Goal: Transaction & Acquisition: Book appointment/travel/reservation

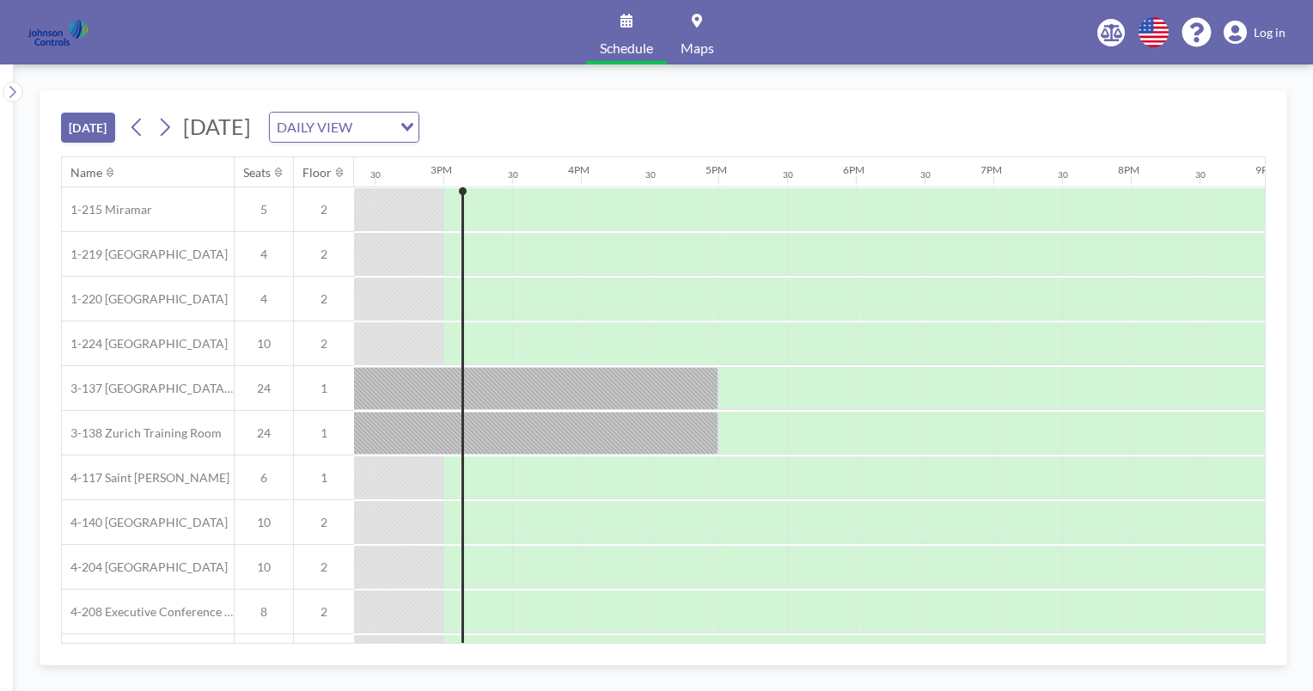
scroll to position [0, 1993]
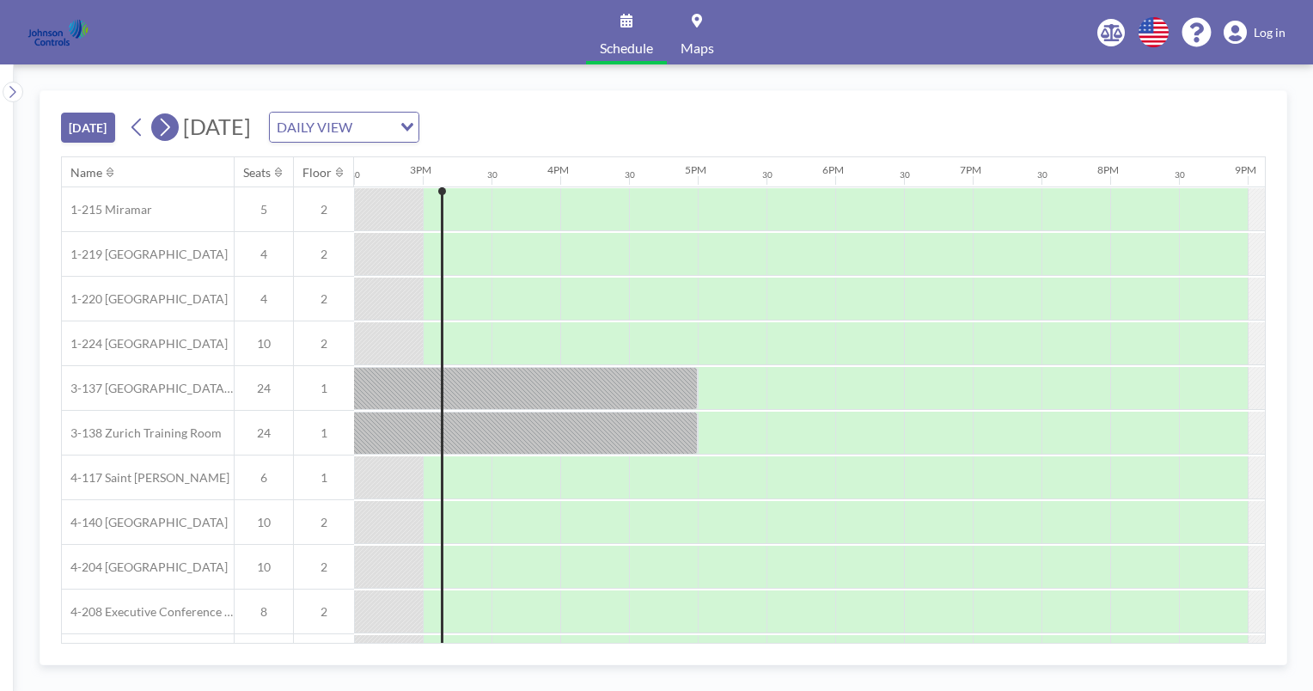
click at [167, 125] on icon at bounding box center [164, 127] width 16 height 26
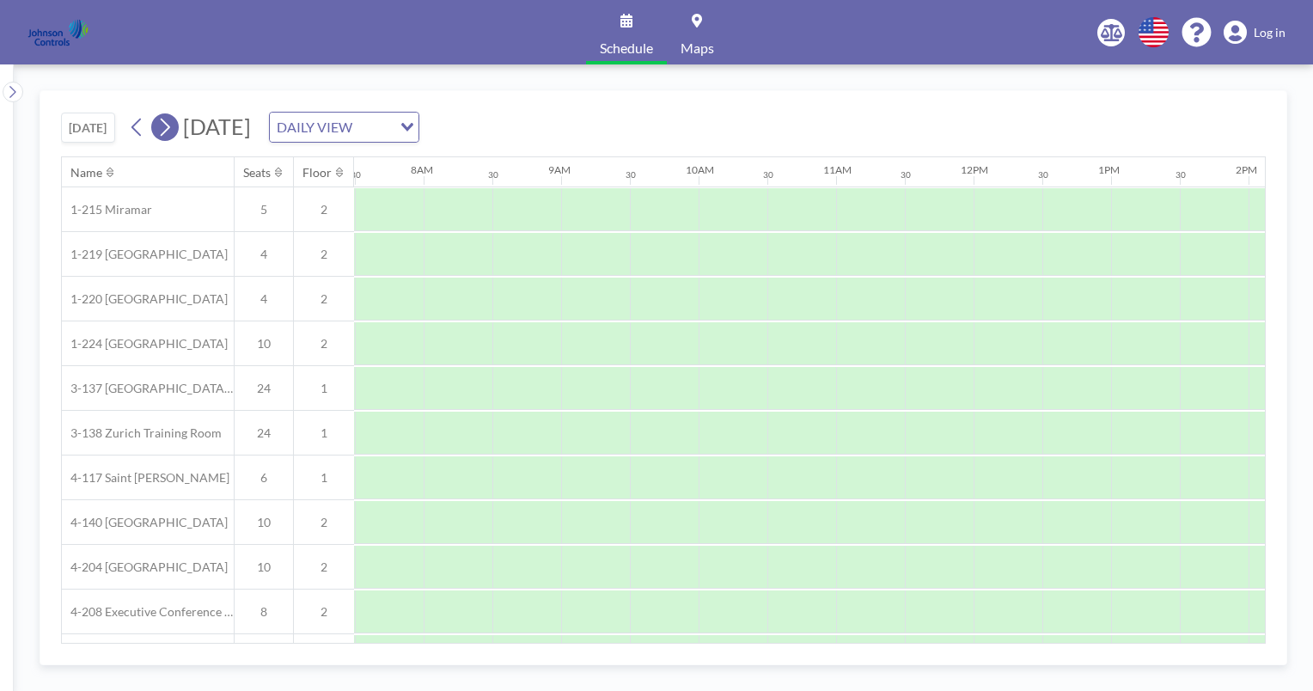
scroll to position [0, 1031]
click at [167, 125] on icon at bounding box center [164, 127] width 16 height 26
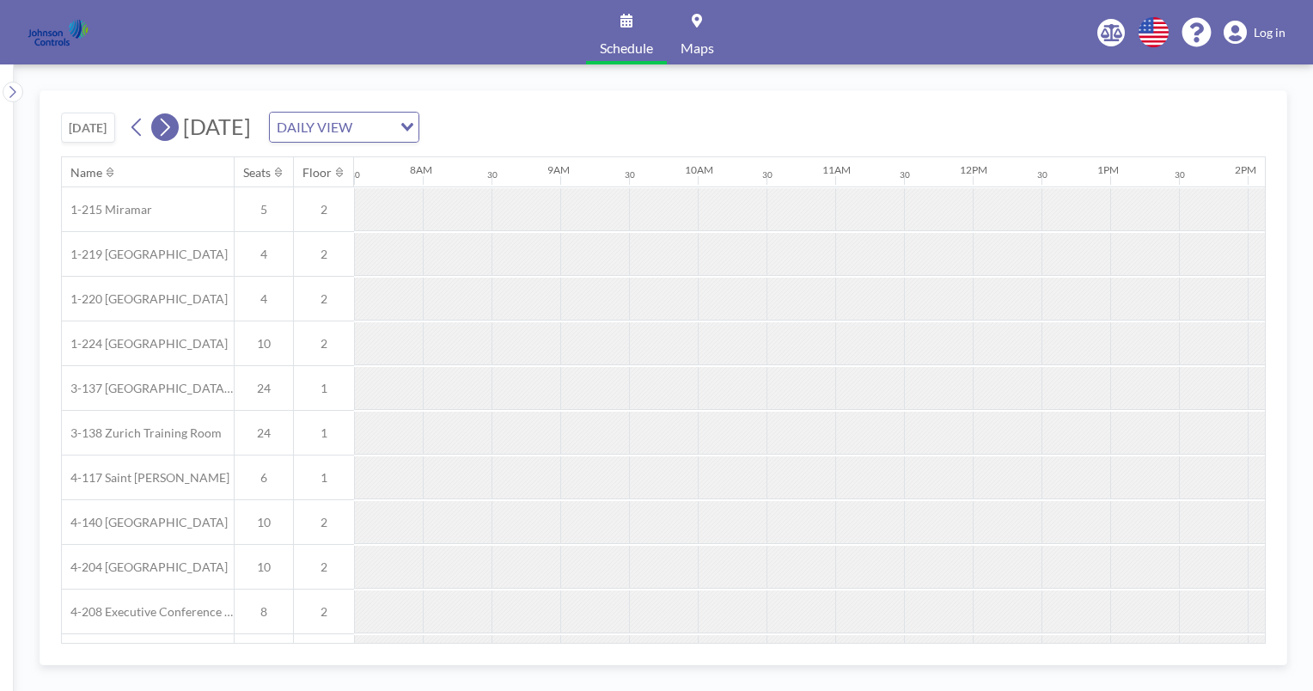
click at [167, 125] on icon at bounding box center [164, 127] width 16 height 26
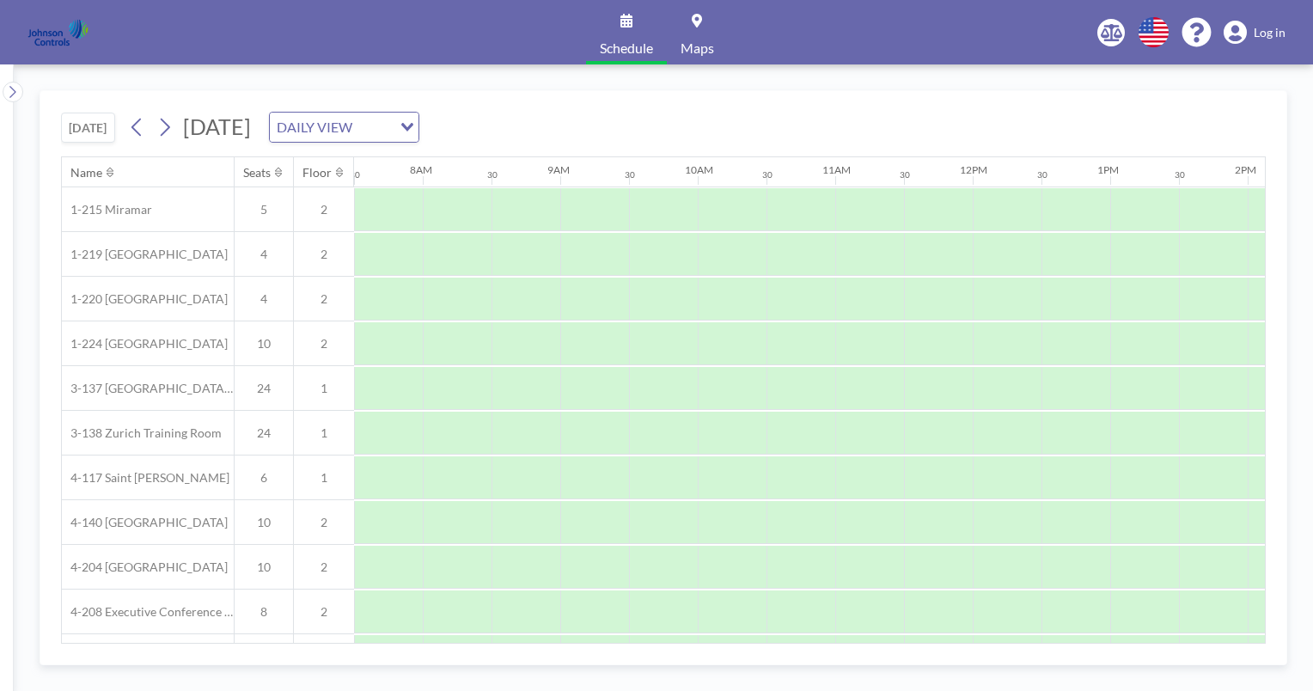
click at [623, 41] on span "Schedule" at bounding box center [626, 48] width 53 height 14
click at [625, 14] on icon at bounding box center [626, 21] width 12 height 14
click at [625, 19] on icon at bounding box center [626, 21] width 12 height 14
click at [169, 124] on icon at bounding box center [165, 128] width 9 height 18
click at [251, 124] on span "[DATE]" at bounding box center [217, 126] width 68 height 26
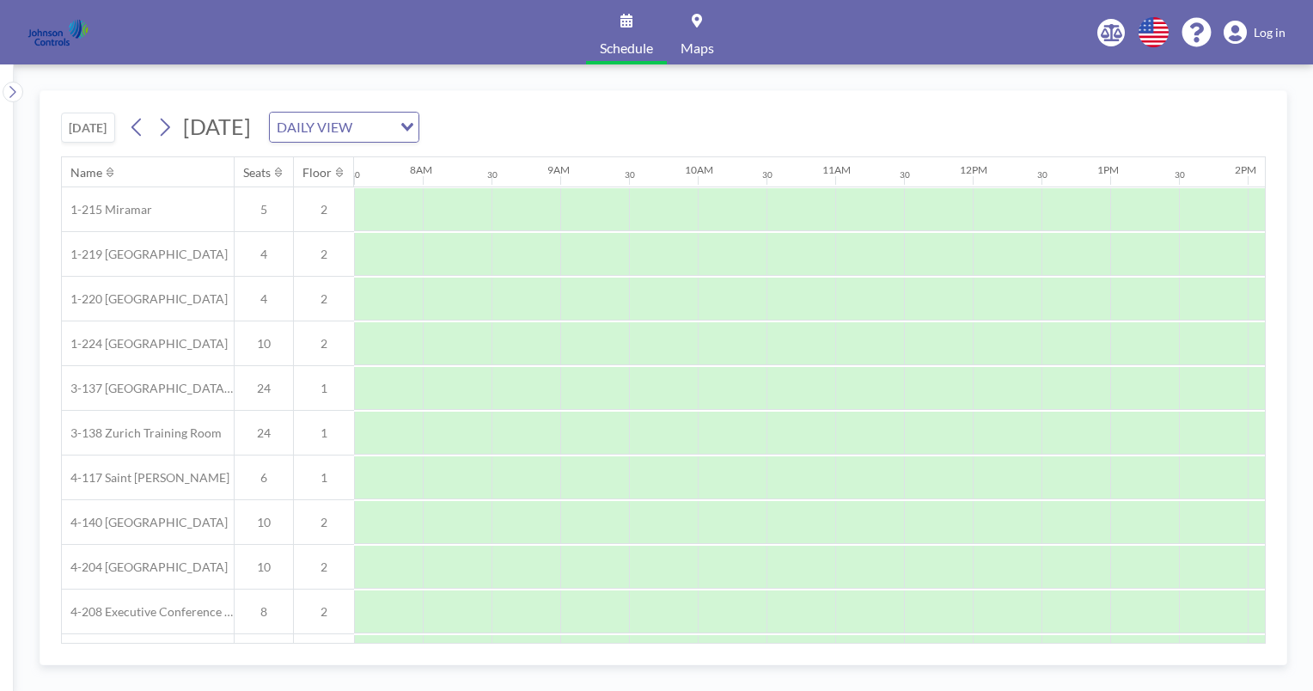
click at [251, 124] on span "[DATE]" at bounding box center [217, 126] width 68 height 26
click at [241, 131] on span "[DATE]" at bounding box center [217, 126] width 68 height 26
click at [170, 126] on icon at bounding box center [165, 128] width 9 height 18
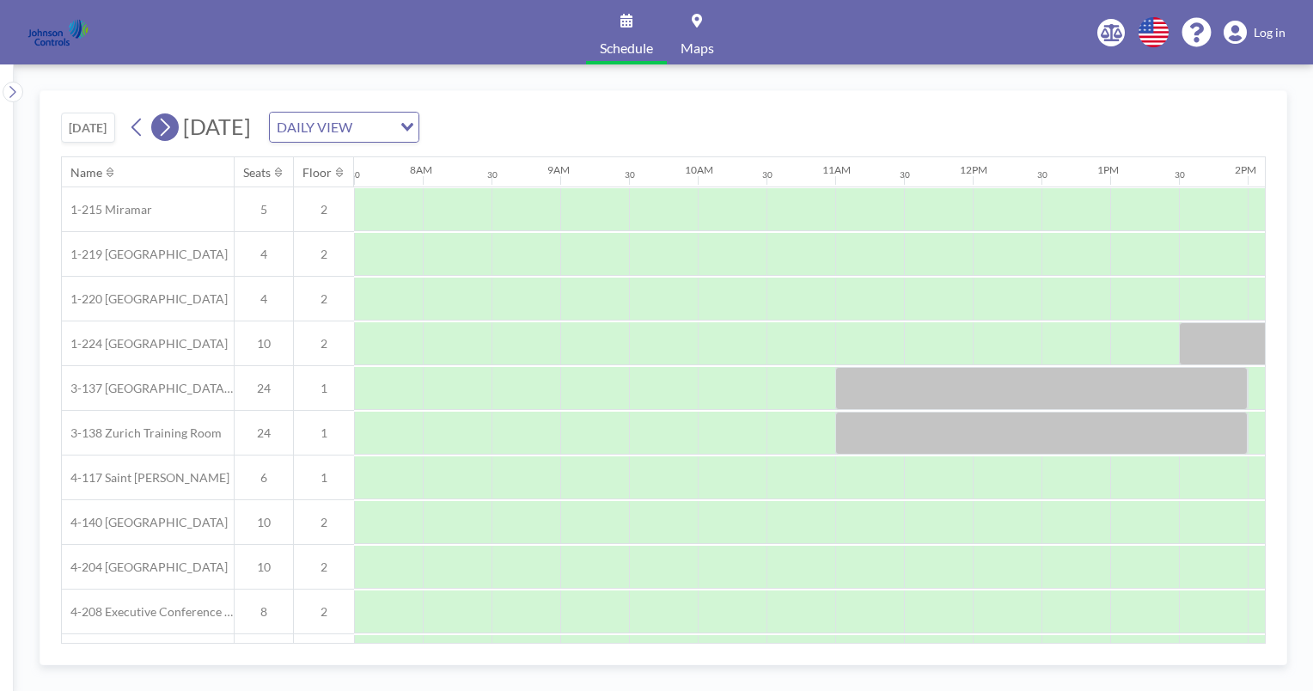
click at [170, 126] on icon at bounding box center [165, 128] width 9 height 18
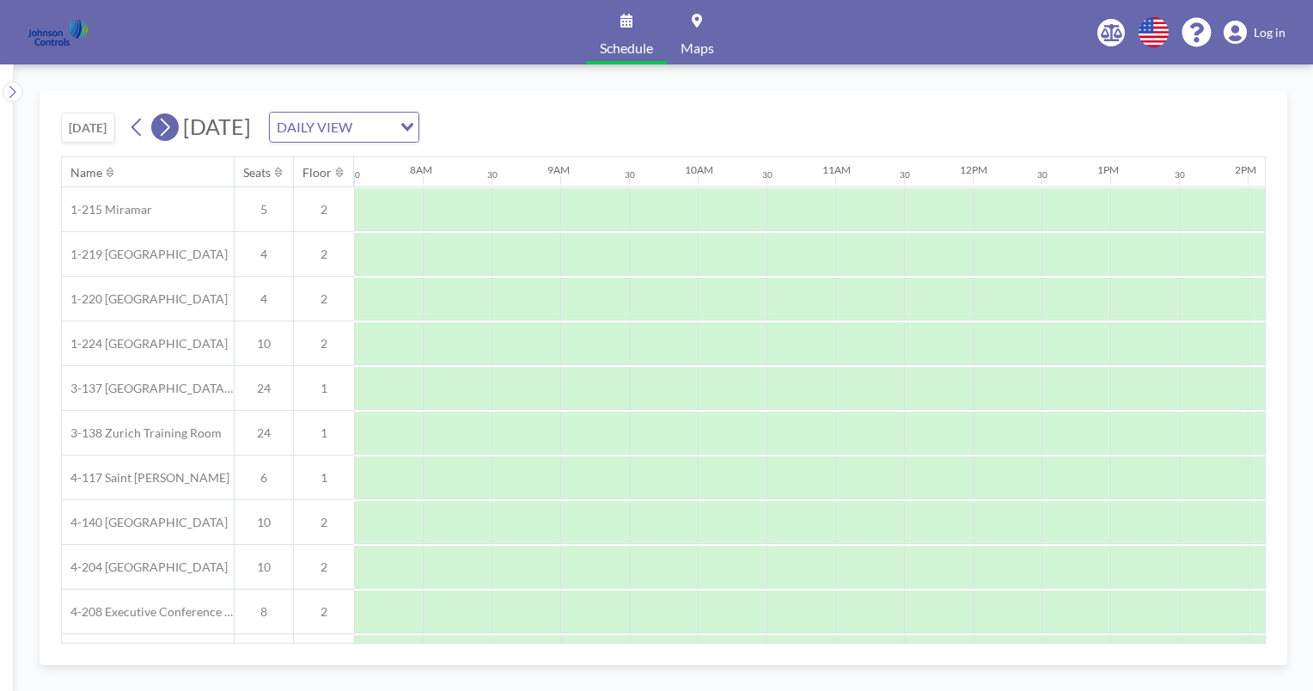
click at [170, 126] on icon at bounding box center [165, 128] width 9 height 18
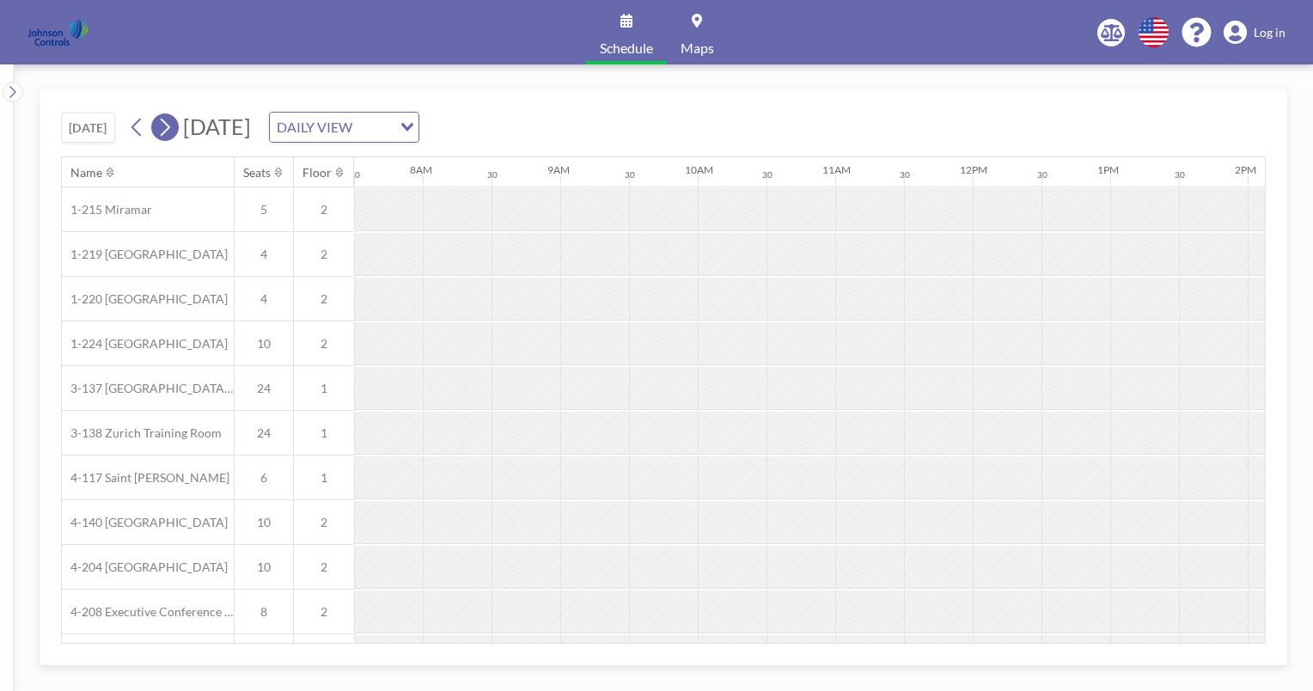
click at [170, 126] on icon at bounding box center [165, 128] width 9 height 18
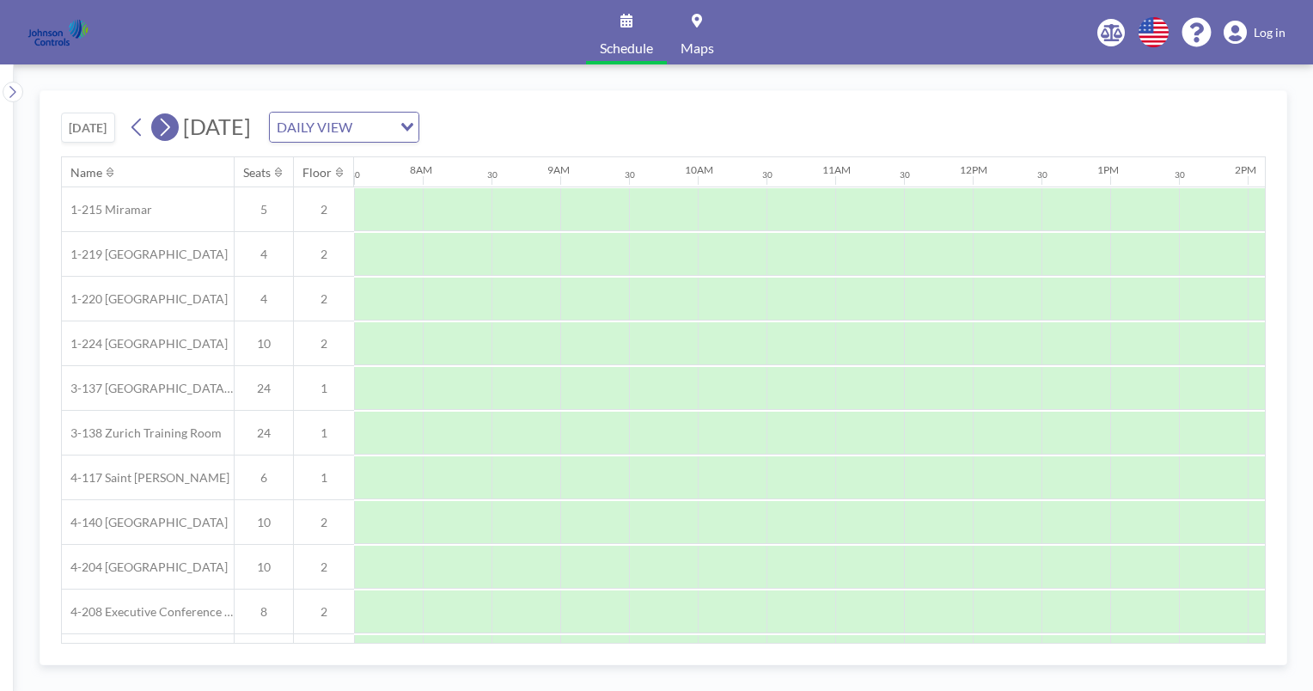
click at [170, 126] on icon at bounding box center [165, 128] width 9 height 18
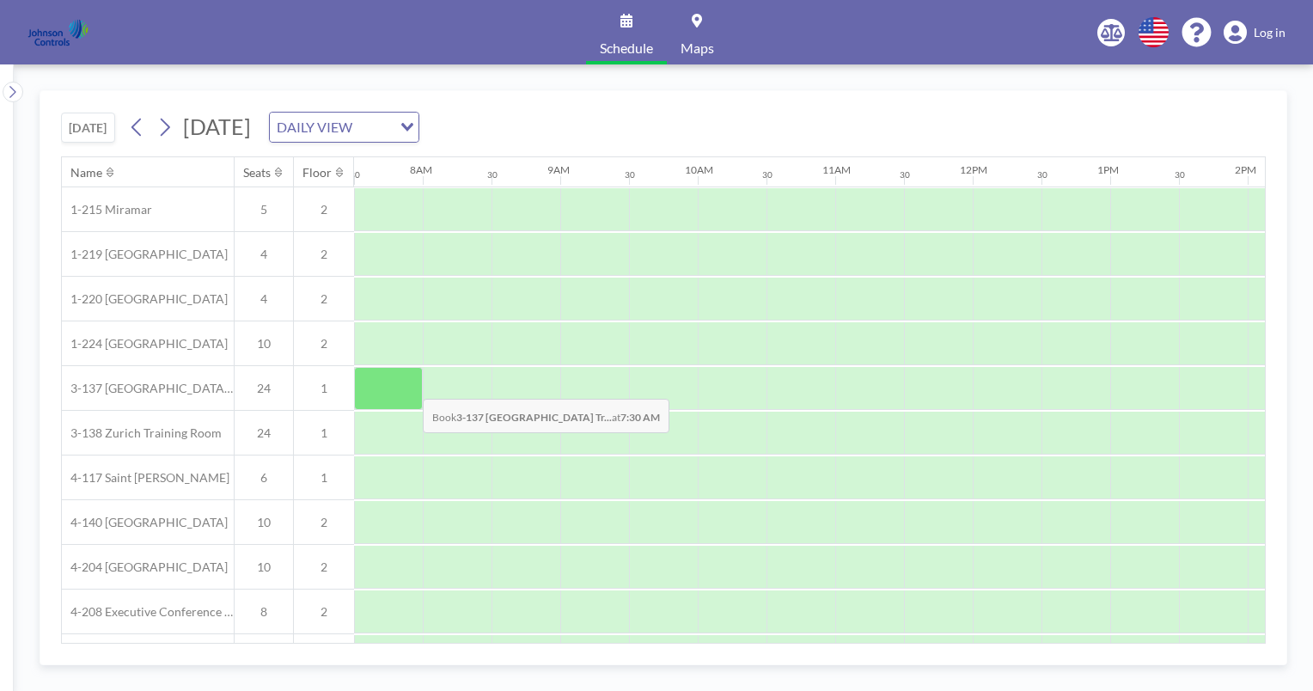
click at [409, 385] on div at bounding box center [388, 388] width 69 height 43
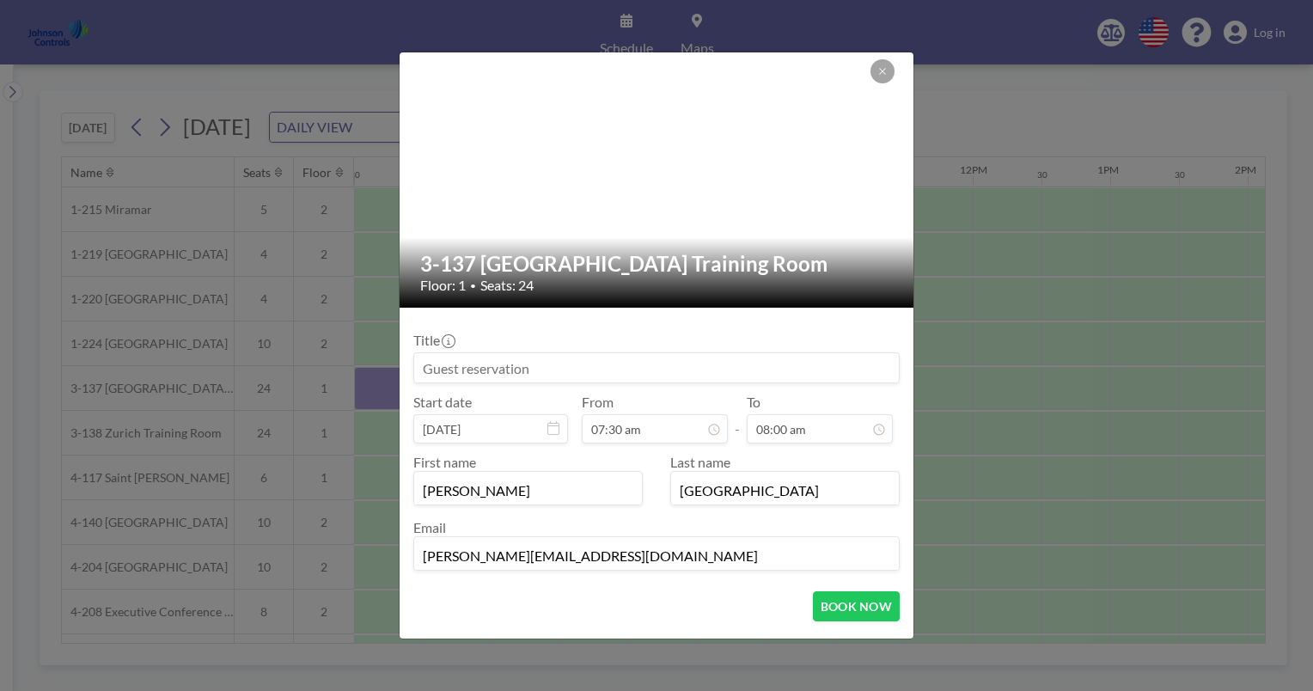
click at [419, 371] on input at bounding box center [656, 367] width 485 height 29
click at [879, 68] on icon at bounding box center [882, 71] width 10 height 10
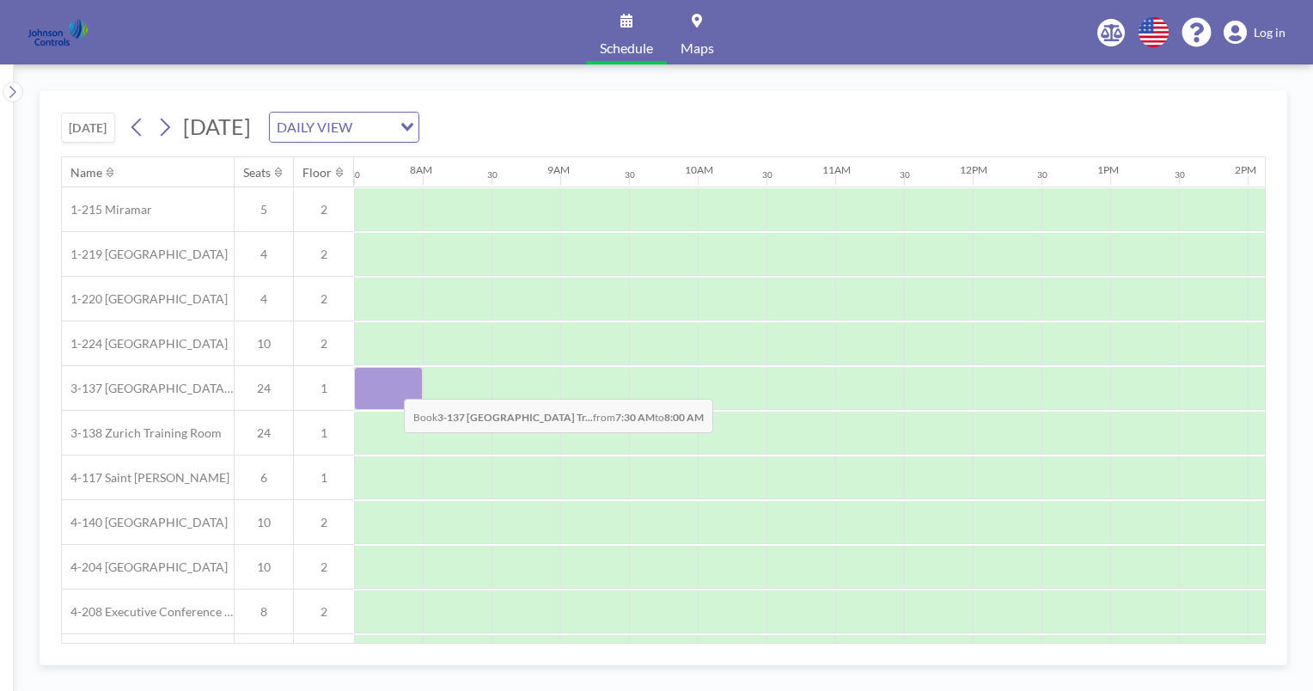
click at [390, 385] on div at bounding box center [388, 388] width 69 height 43
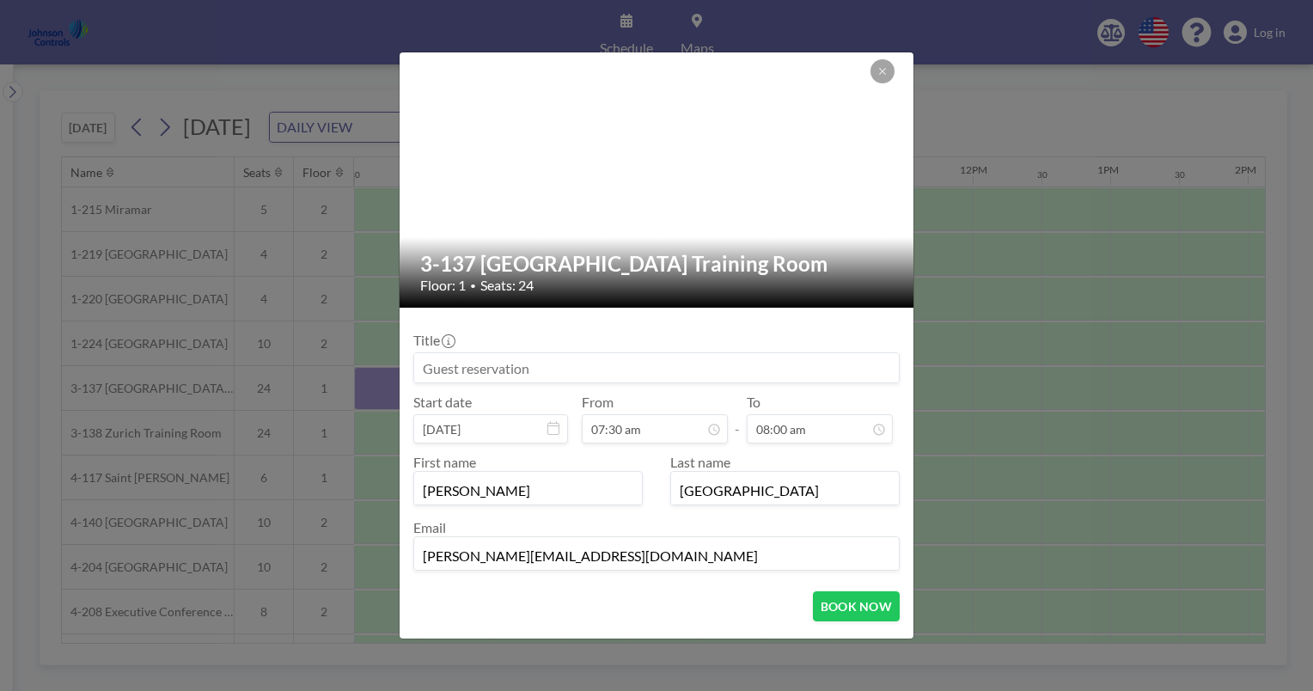
click at [390, 385] on div "3-137 Riyadh Training Room Floor: 1 • Seats: 24 Title Start date [DATE] From 07…" at bounding box center [656, 345] width 1313 height 691
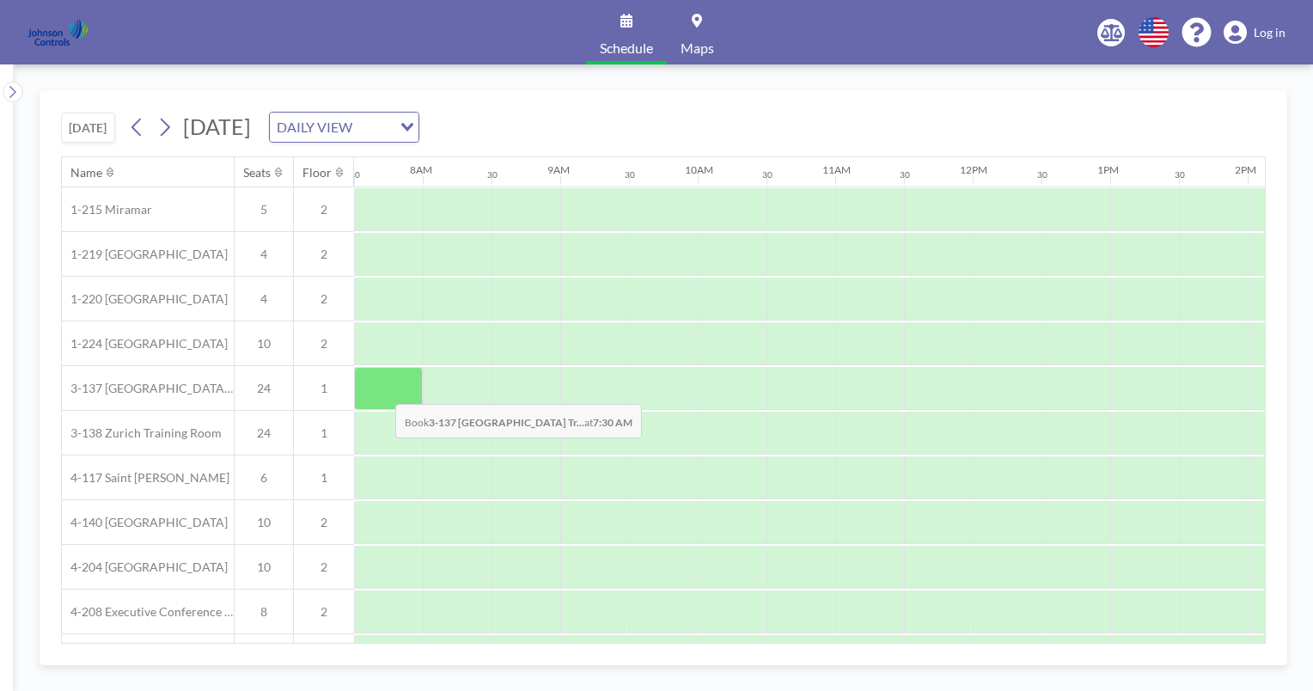
click at [381, 390] on div at bounding box center [388, 388] width 69 height 43
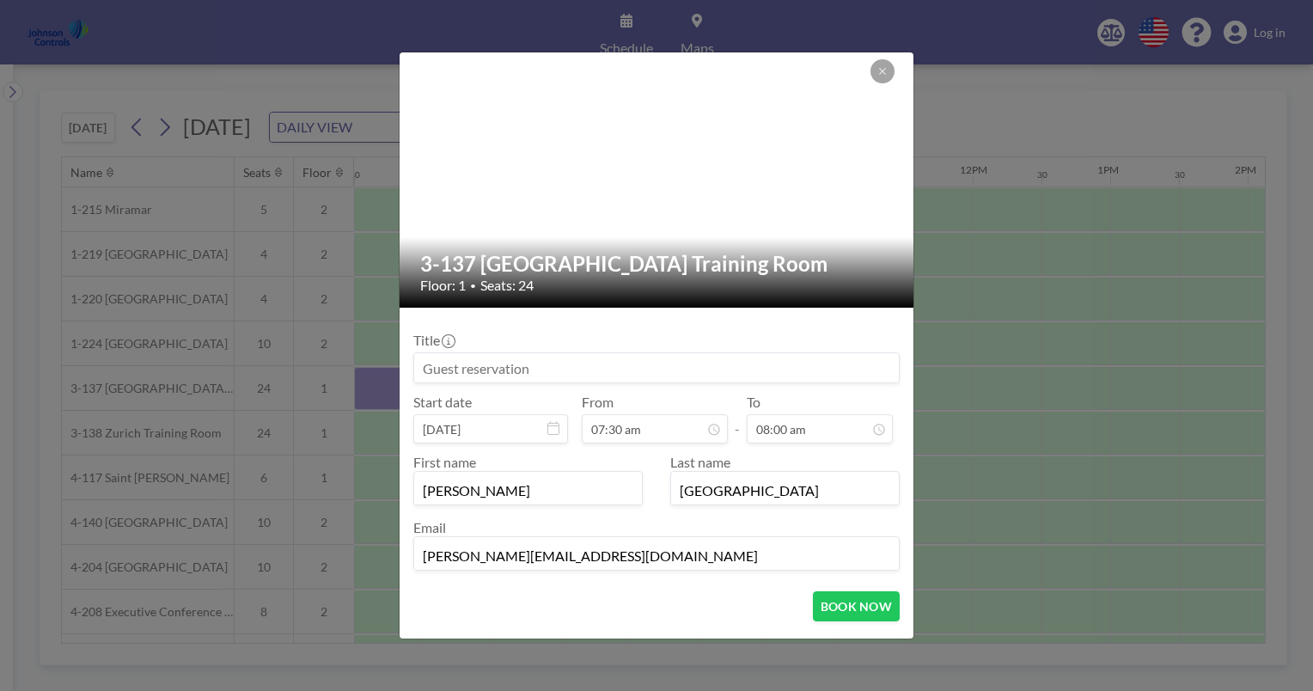
click at [421, 367] on input at bounding box center [656, 367] width 485 height 29
type input "German (Staff Meeting)"
click at [552, 430] on icon at bounding box center [553, 428] width 12 height 14
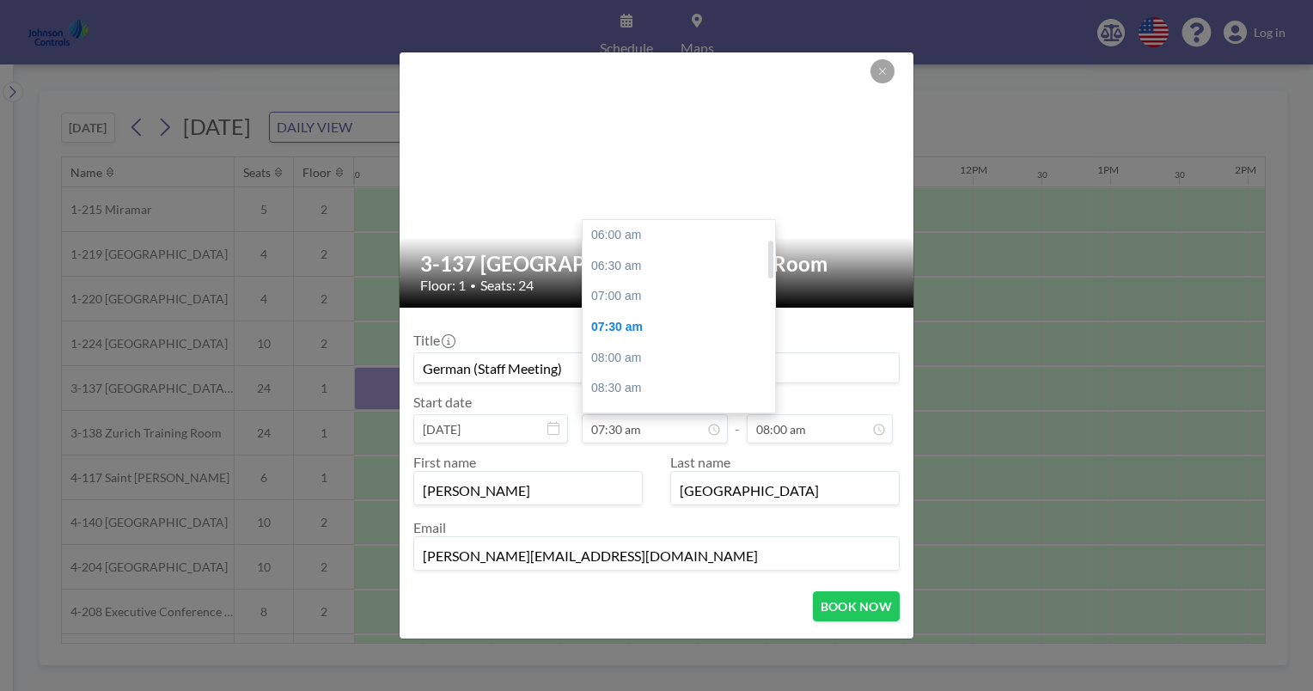
scroll to position [92, 0]
click at [632, 261] on div "08:00 am" at bounding box center [682, 266] width 201 height 31
type input "08:00 am"
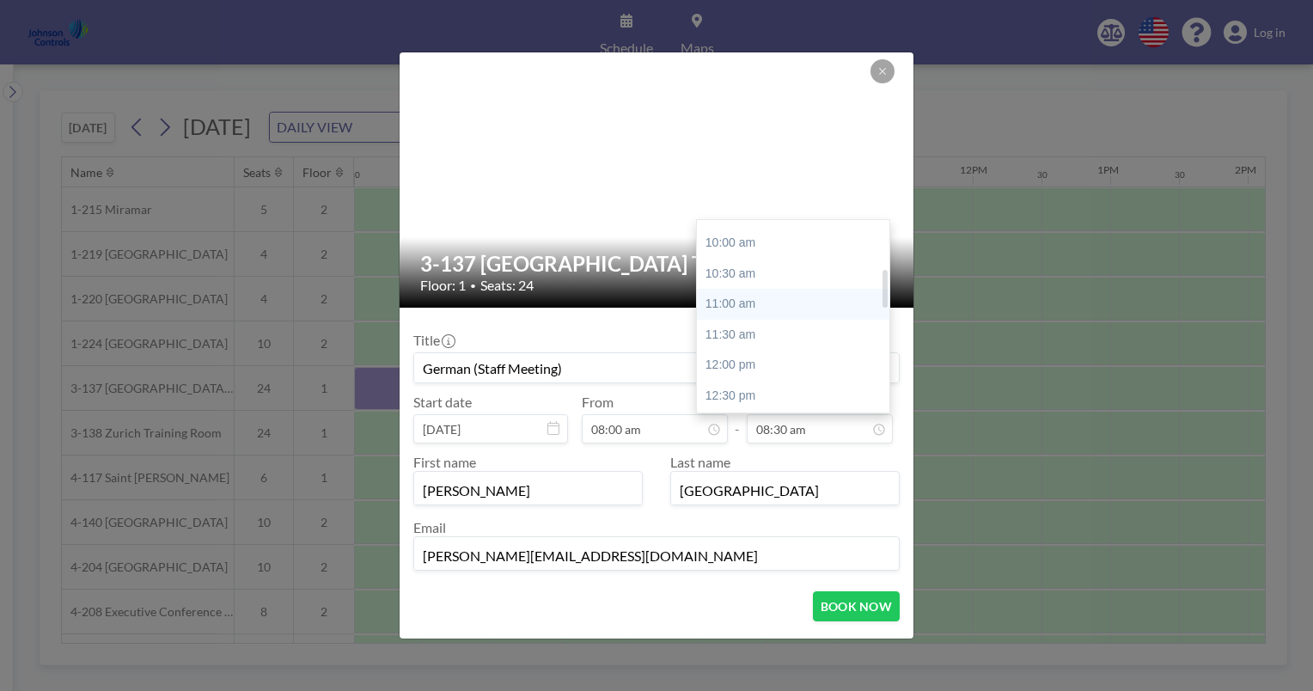
scroll to position [238, 0]
click at [737, 357] on div "12:00 pm" at bounding box center [797, 364] width 201 height 31
type input "12:00 pm"
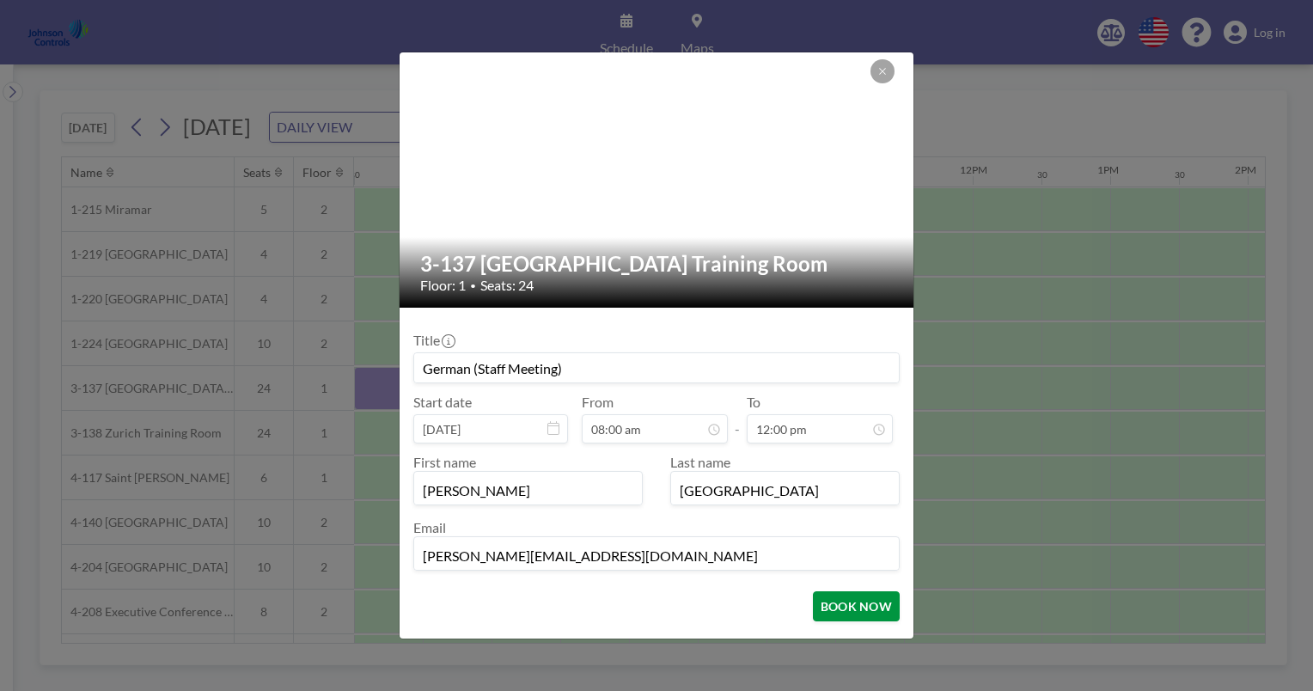
click at [839, 604] on button "BOOK NOW" at bounding box center [856, 606] width 87 height 30
